Goal: Transaction & Acquisition: Purchase product/service

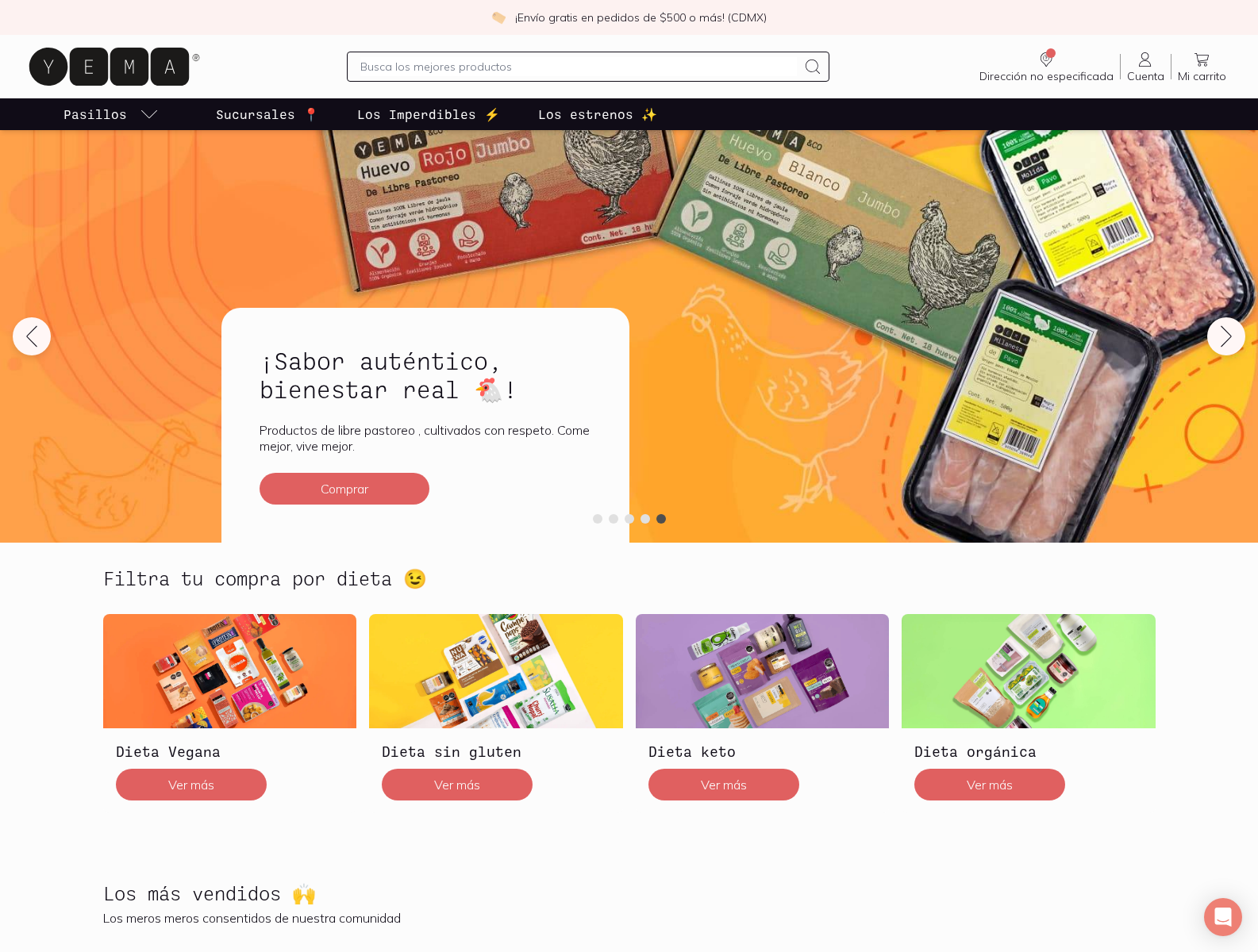
click at [598, 114] on p "Los estrenos ✨" at bounding box center [598, 114] width 119 height 19
type input "nessus_was_texttq9zesl5"
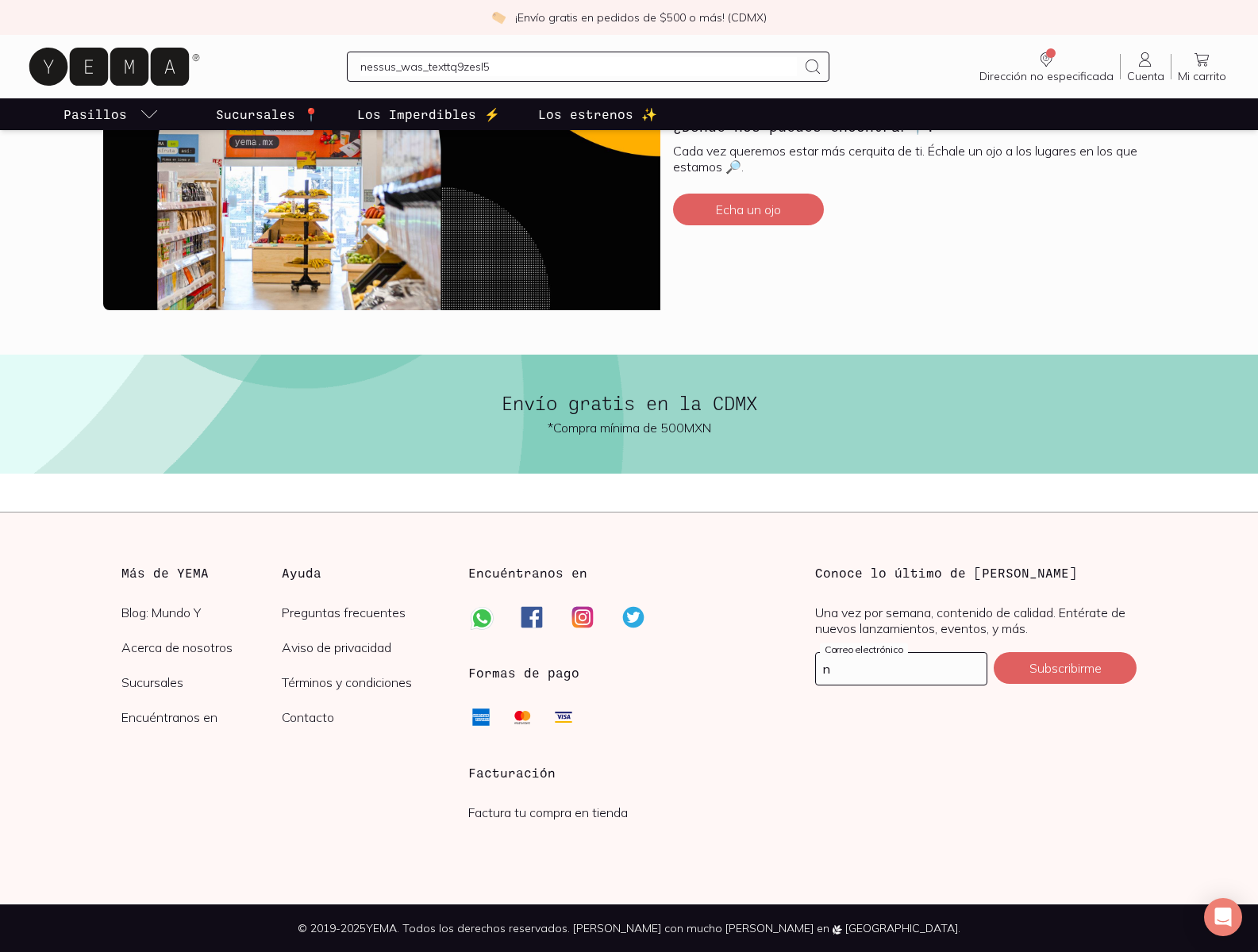
scroll to position [767, 0]
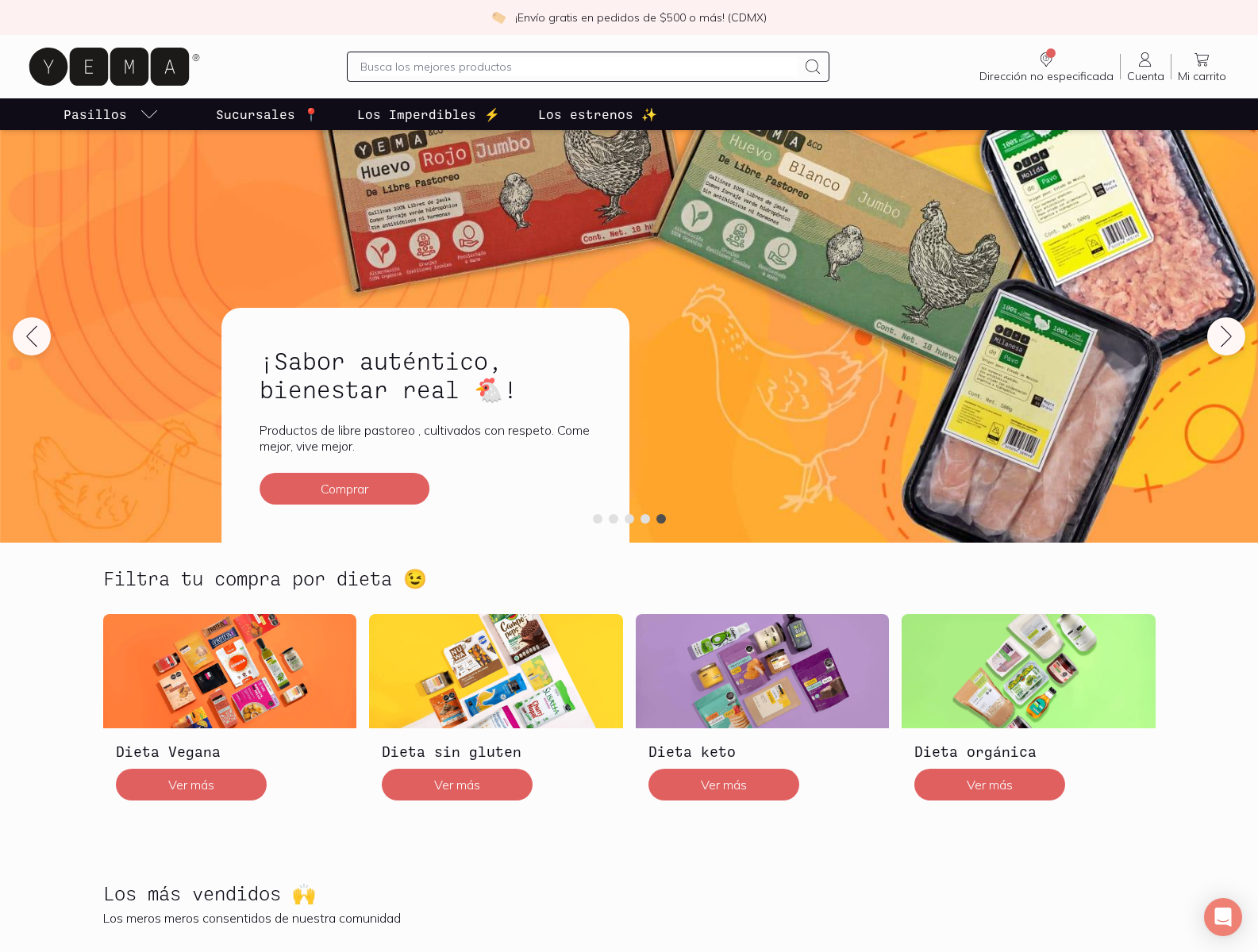
click at [229, 713] on img at bounding box center [230, 671] width 254 height 114
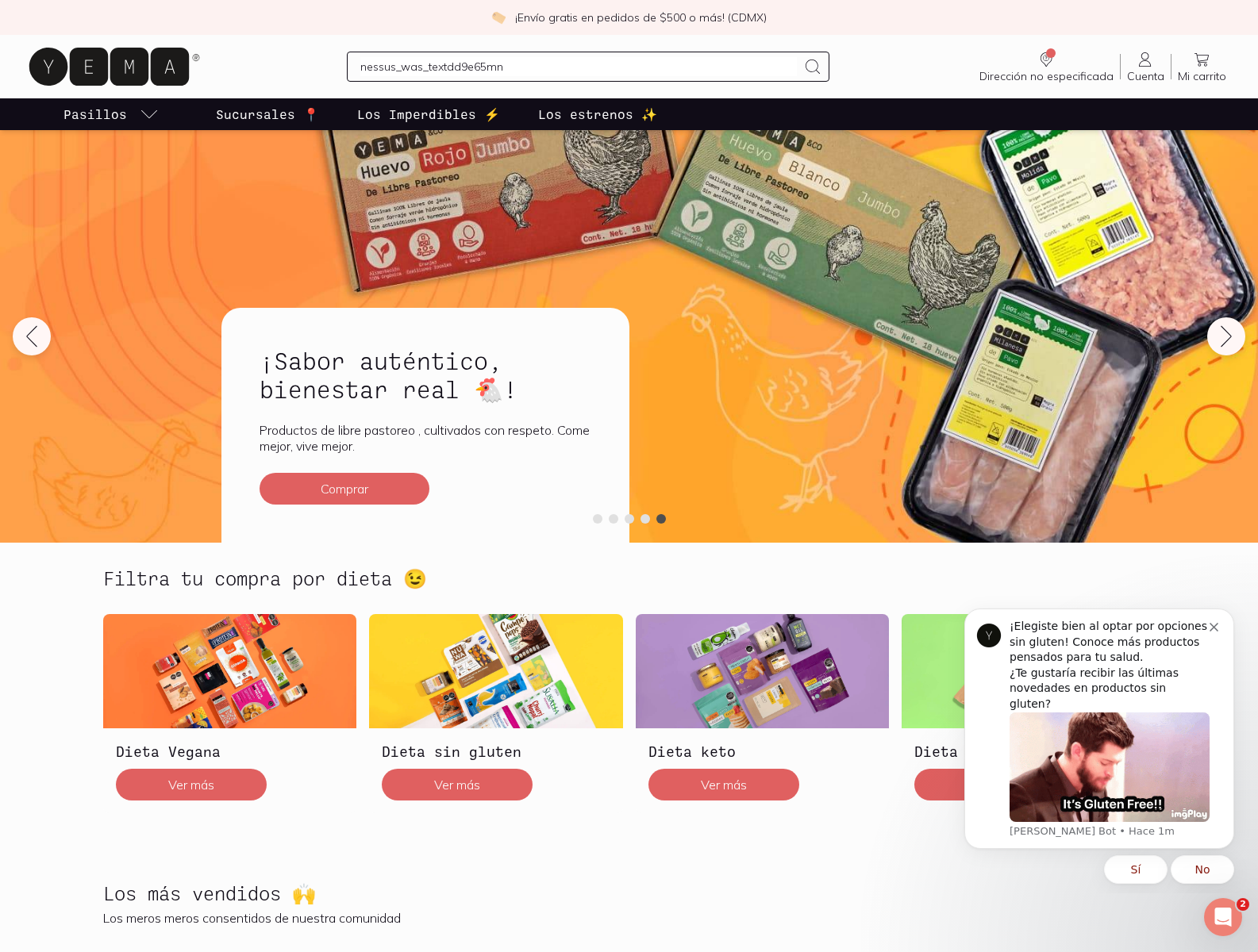
type input "nessus_was_textdd9e65mn"
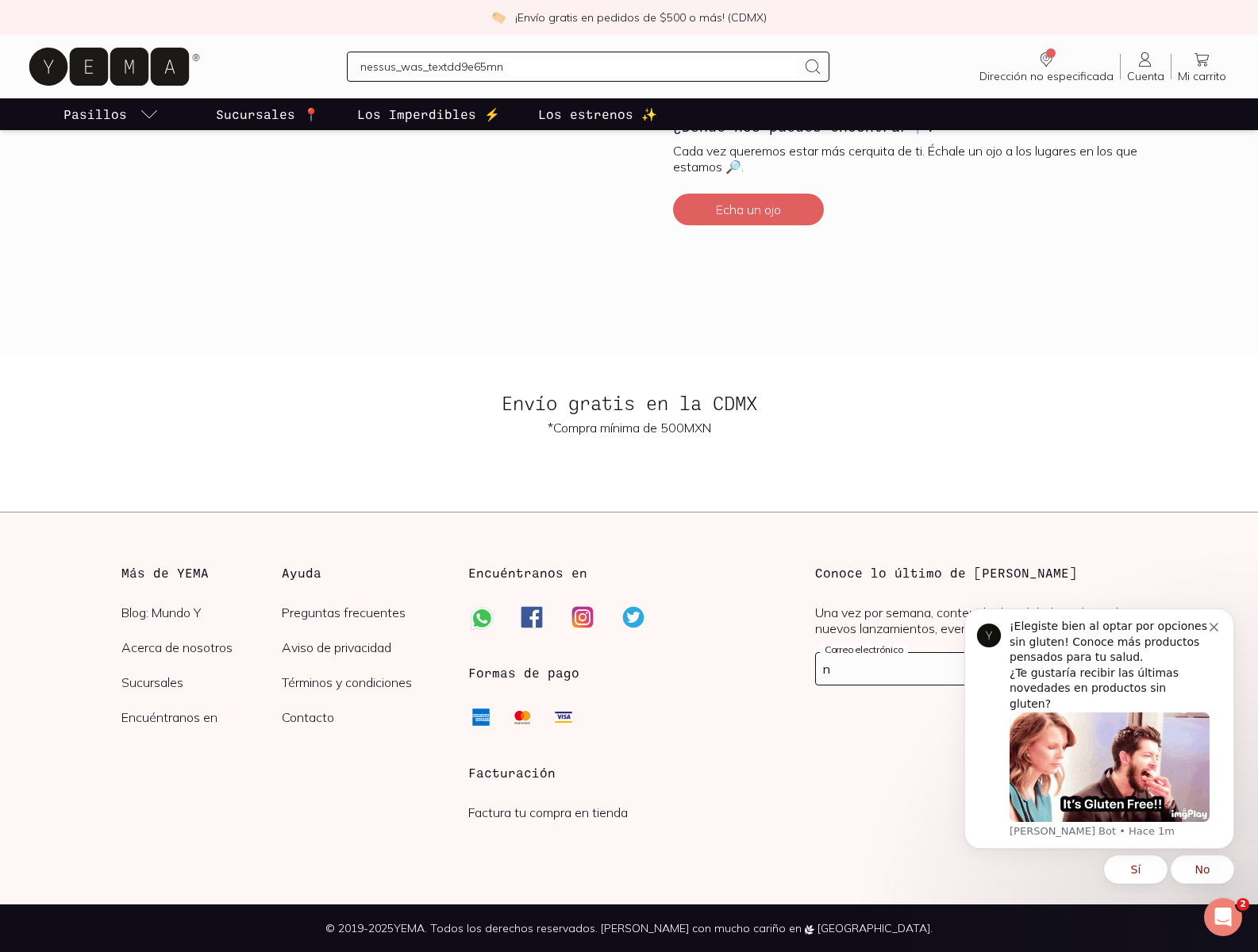
scroll to position [1256, 0]
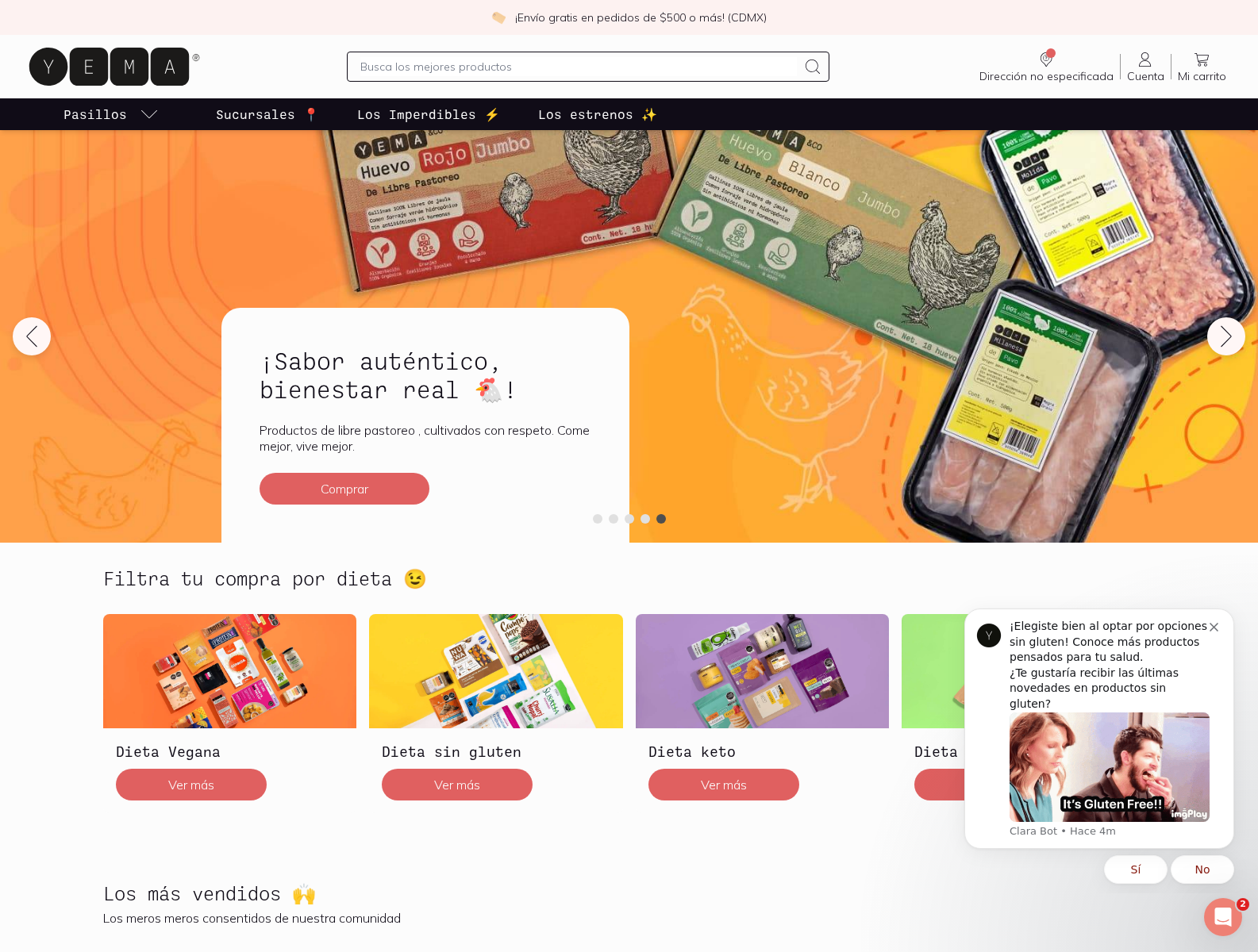
scroll to position [653, 0]
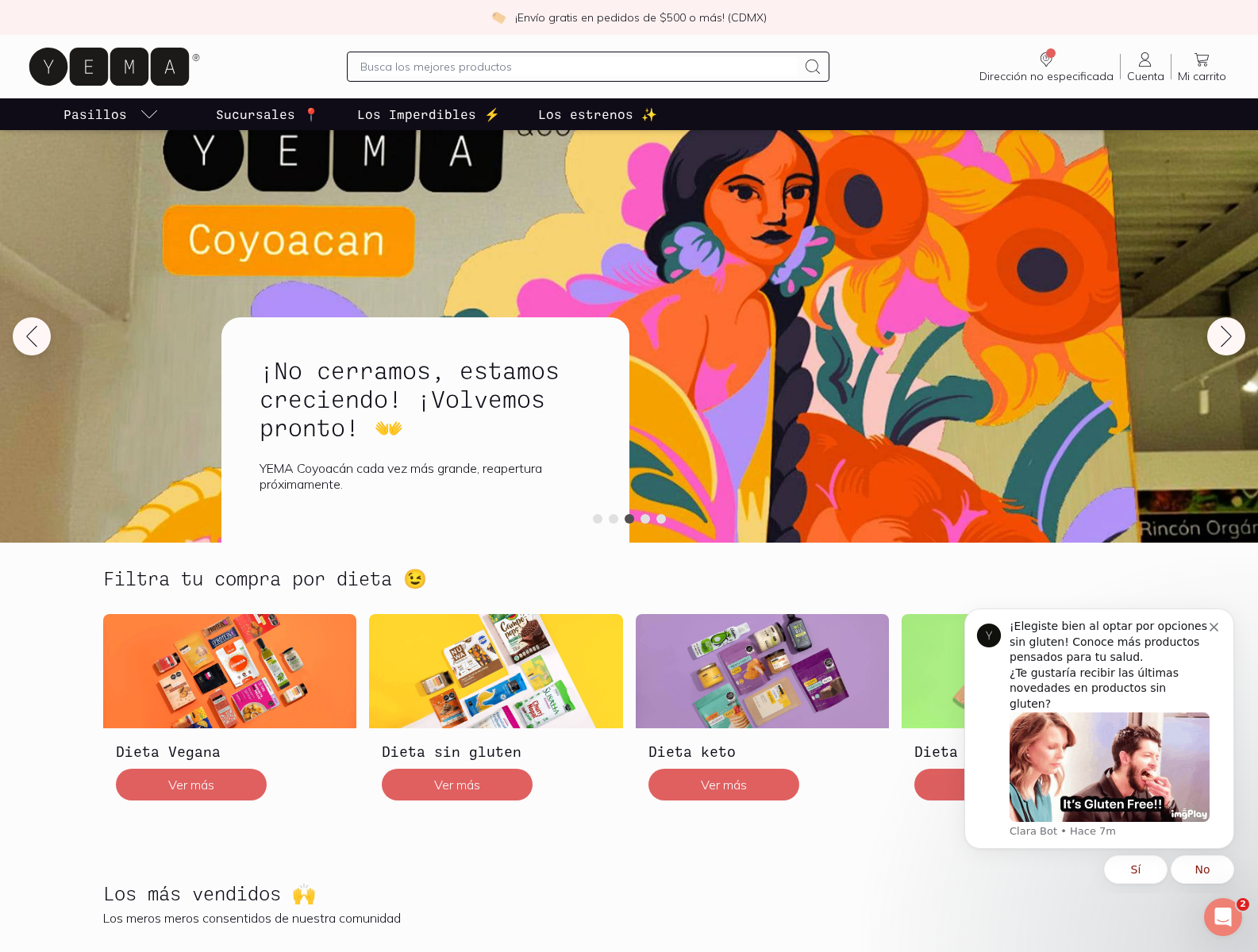
scroll to position [1008, 0]
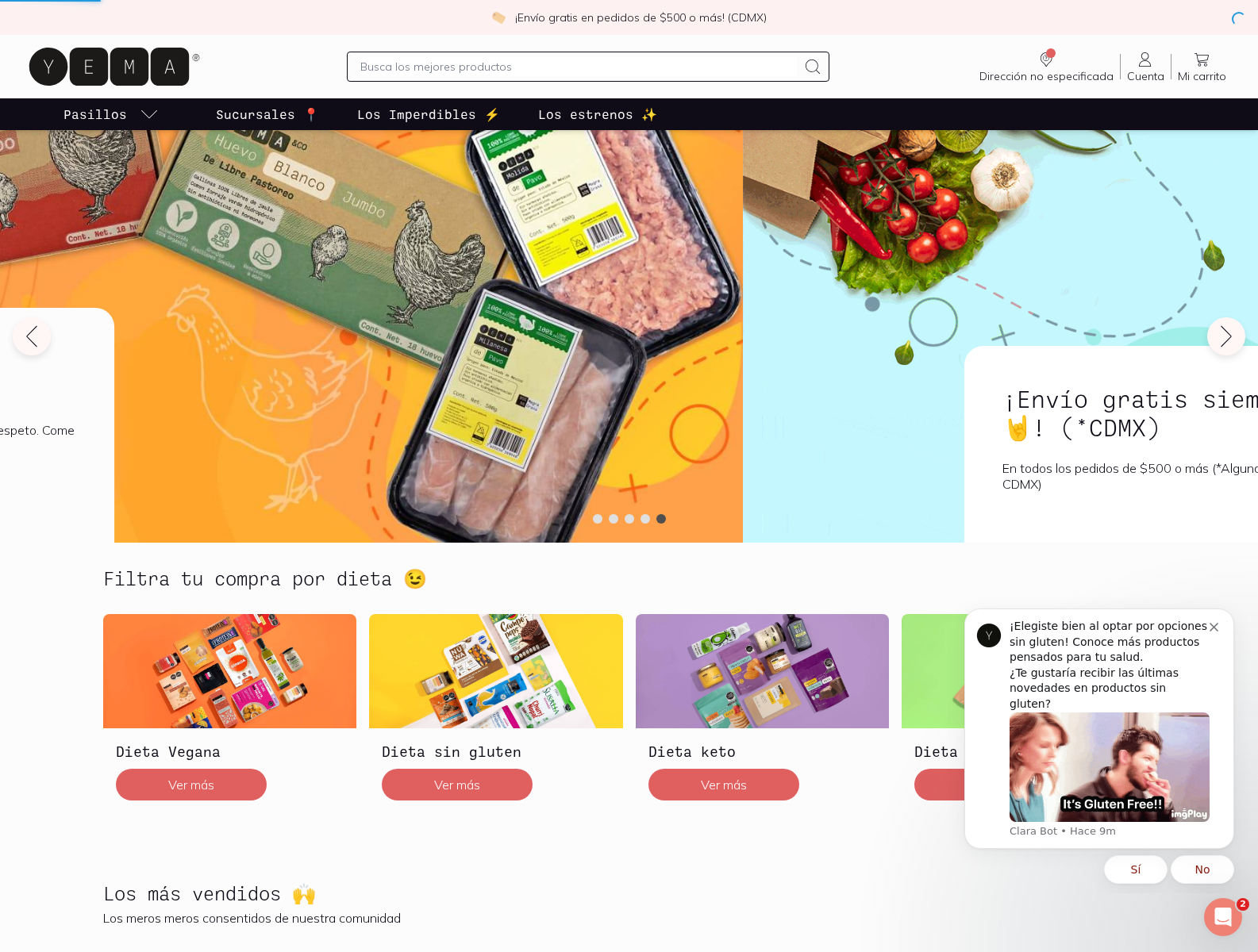
scroll to position [1730, 0]
